Goal: Check status: Check status

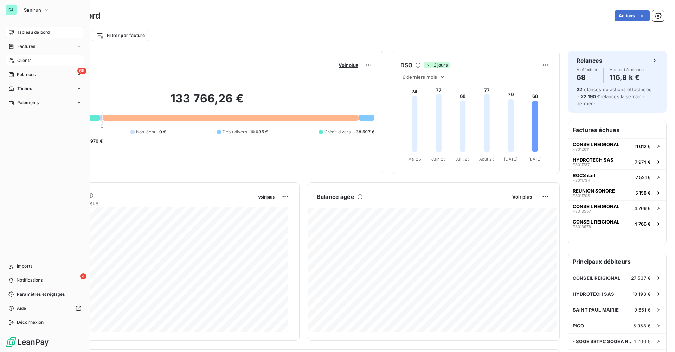
click at [24, 63] on span "Clients" at bounding box center [24, 60] width 14 height 6
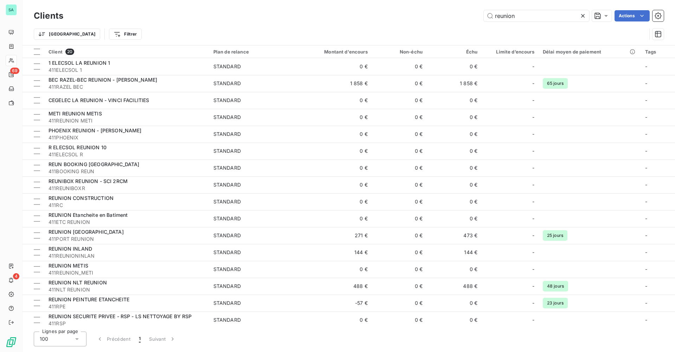
click at [582, 14] on icon at bounding box center [582, 15] width 7 height 7
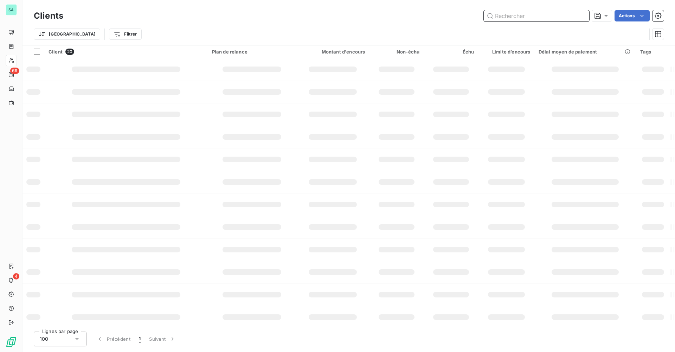
click at [538, 14] on input "text" at bounding box center [536, 15] width 105 height 11
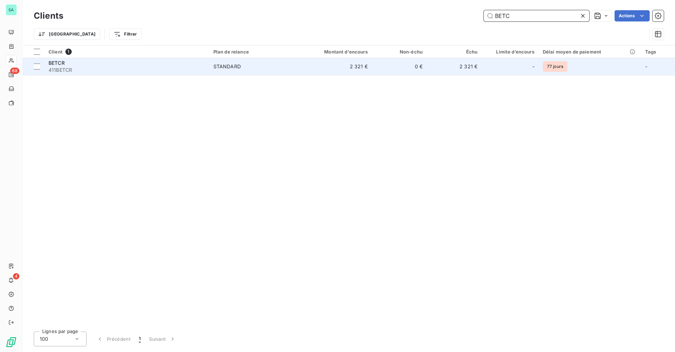
type input "BETC"
click at [468, 65] on td "2 321 €" at bounding box center [454, 66] width 55 height 17
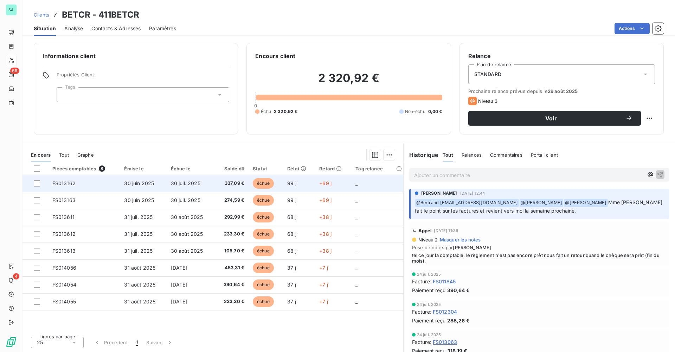
click at [237, 182] on span "337,09 €" at bounding box center [231, 183] width 26 height 7
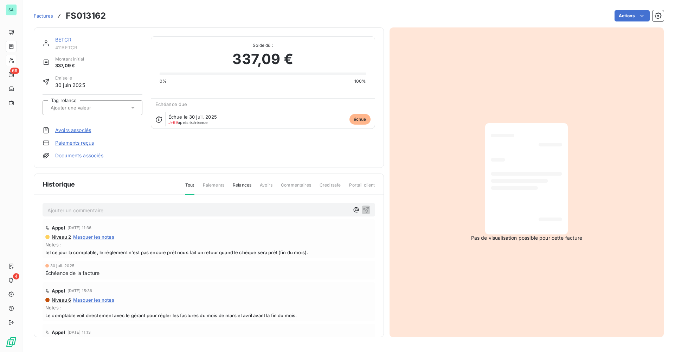
click at [66, 39] on link "BETCR" at bounding box center [63, 40] width 16 height 6
